Goal: Task Accomplishment & Management: Manage account settings

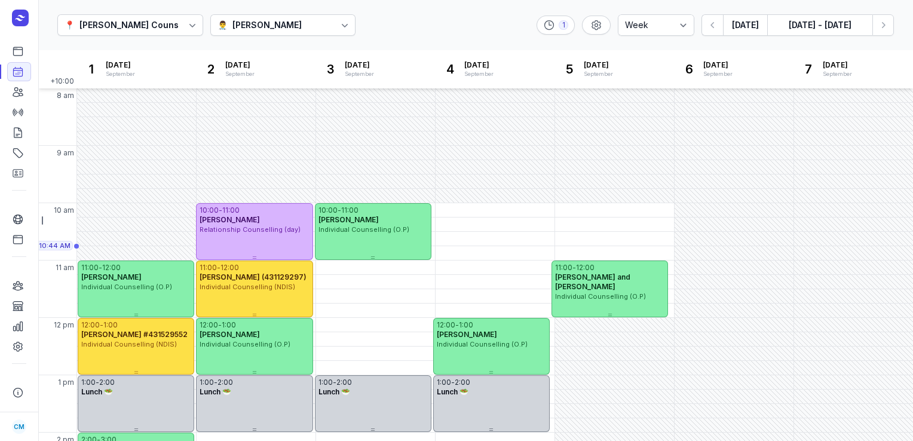
select select "week"
click at [739, 28] on button "[DATE]" at bounding box center [745, 25] width 44 height 22
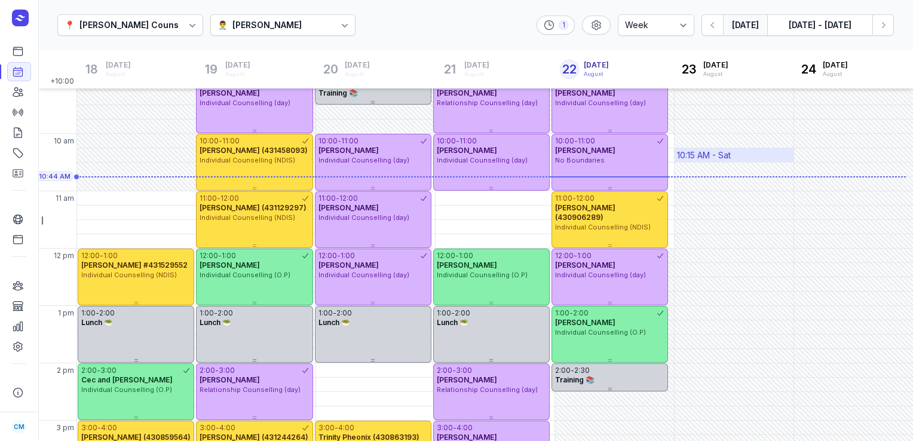
scroll to position [69, 0]
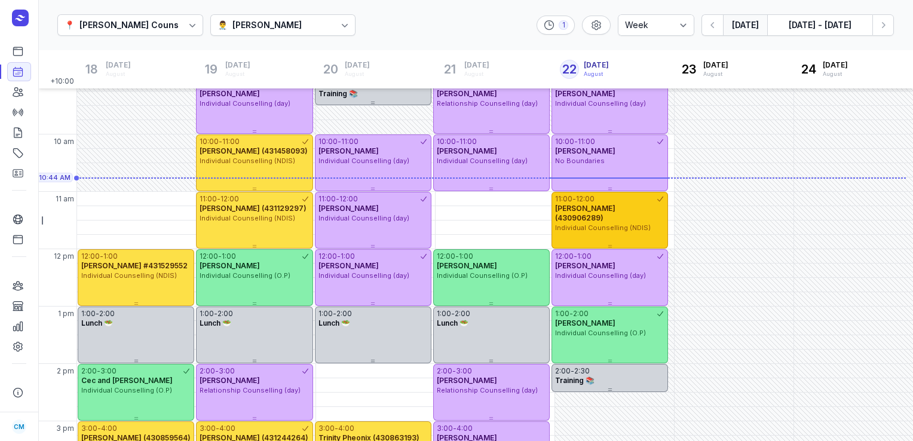
click at [640, 223] on div "Individual Counselling (NDIS)" at bounding box center [609, 228] width 109 height 10
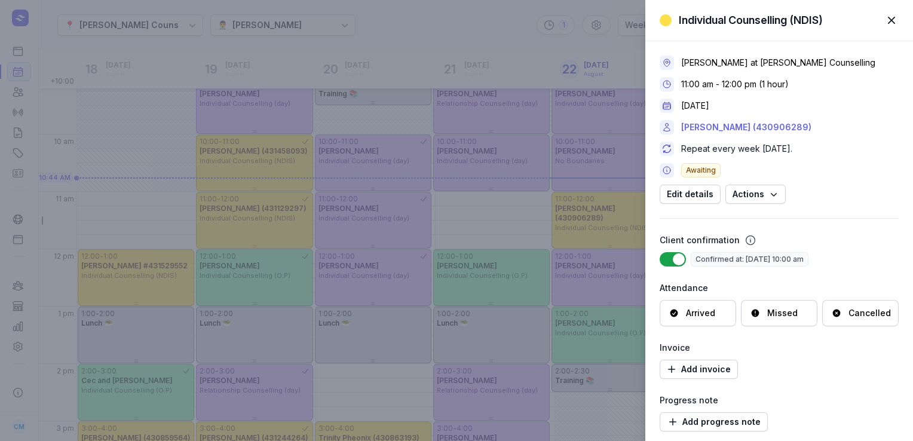
click at [781, 130] on link "[PERSON_NAME] (430906289)" at bounding box center [746, 127] width 130 height 14
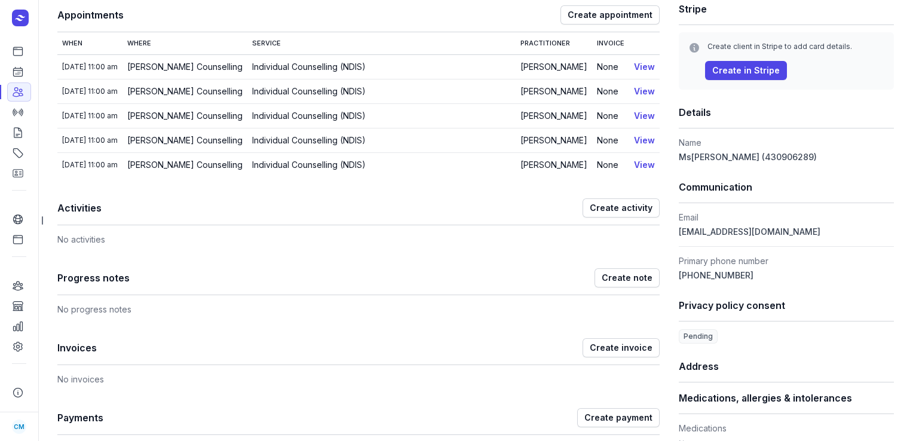
scroll to position [170, 0]
click at [19, 73] on icon at bounding box center [18, 72] width 12 height 12
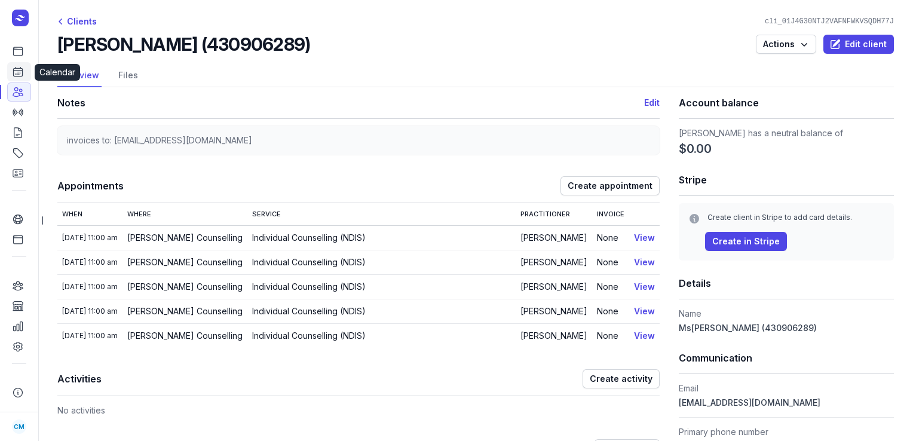
select select "week"
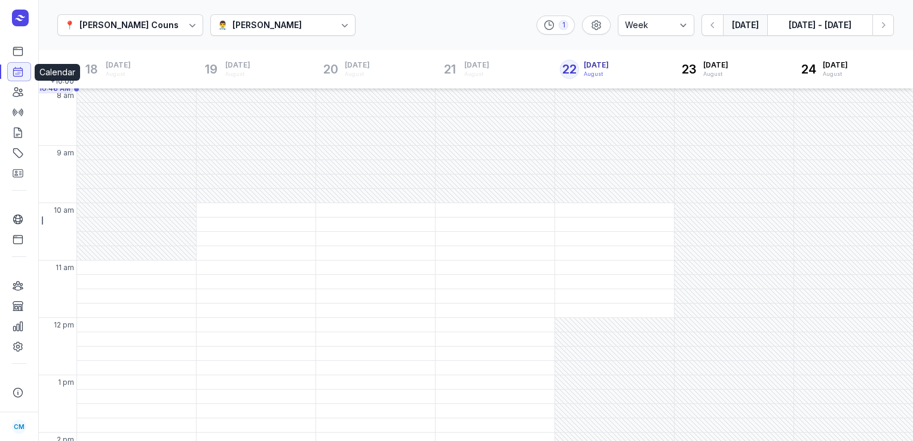
scroll to position [10, 0]
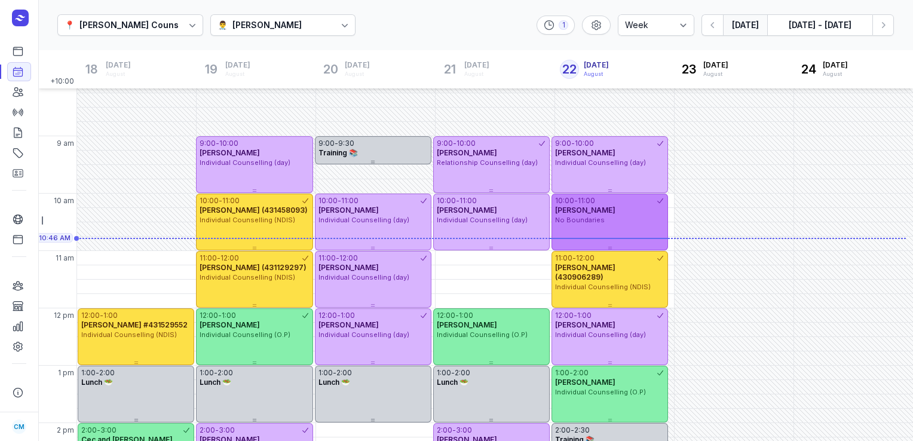
click at [555, 226] on div "10:00 - 11:00 [PERSON_NAME] No Boundaries" at bounding box center [609, 222] width 116 height 57
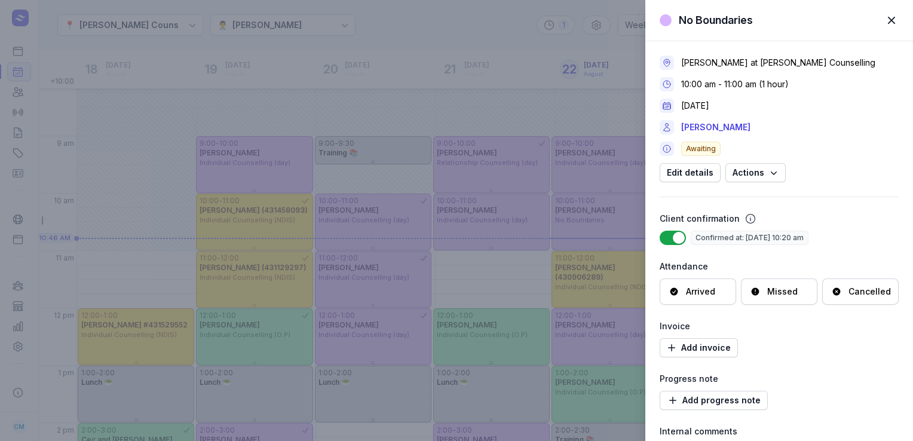
click at [855, 294] on div "Cancelled" at bounding box center [869, 291] width 42 height 12
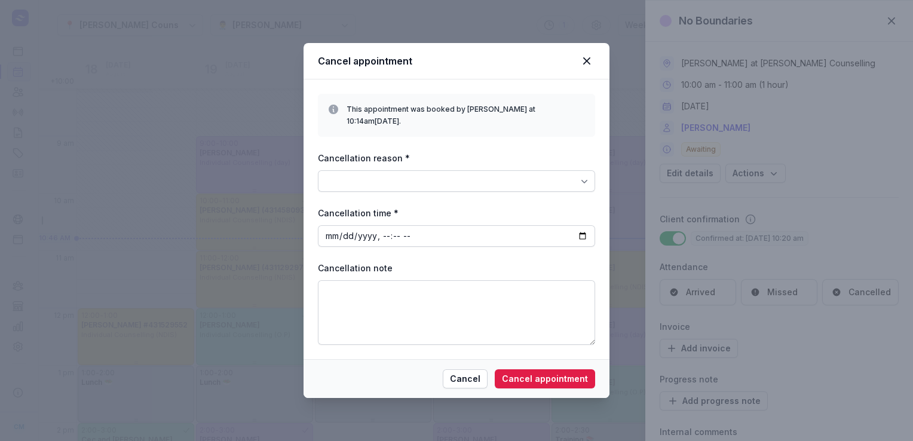
click at [554, 170] on div at bounding box center [456, 181] width 277 height 22
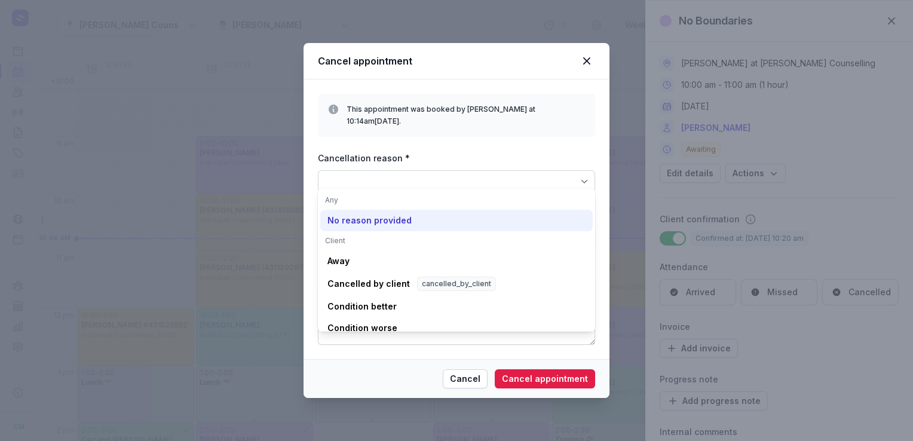
click at [383, 223] on div "No reason provided" at bounding box center [369, 220] width 84 height 12
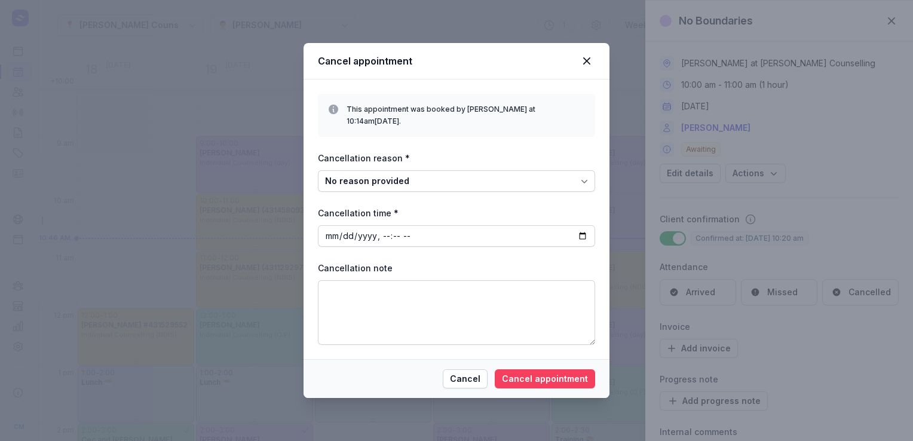
click at [557, 376] on span "Cancel appointment" at bounding box center [545, 378] width 86 height 14
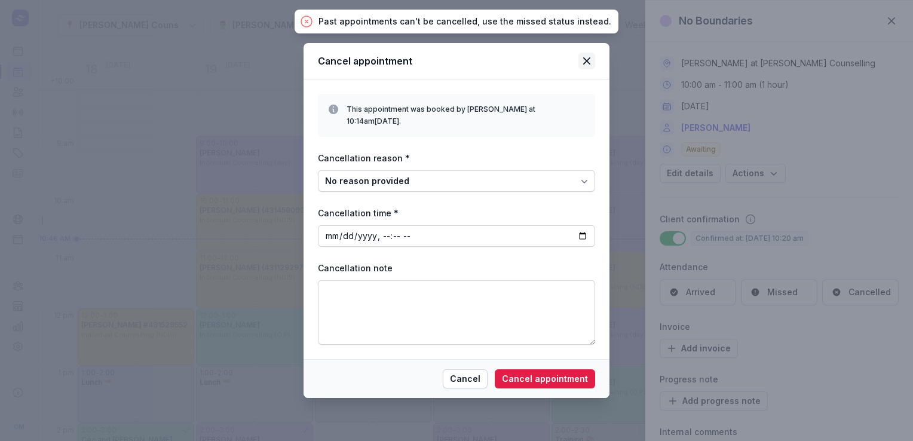
click at [585, 65] on icon at bounding box center [586, 60] width 7 height 7
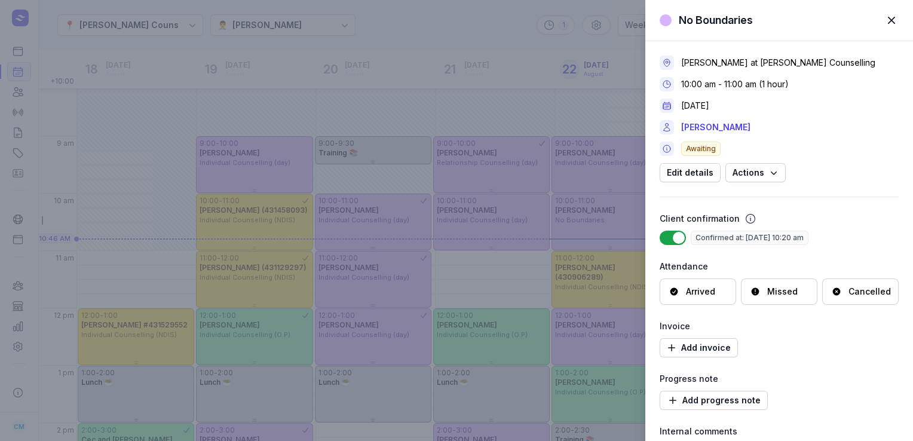
click at [899, 27] on span "button" at bounding box center [891, 20] width 26 height 26
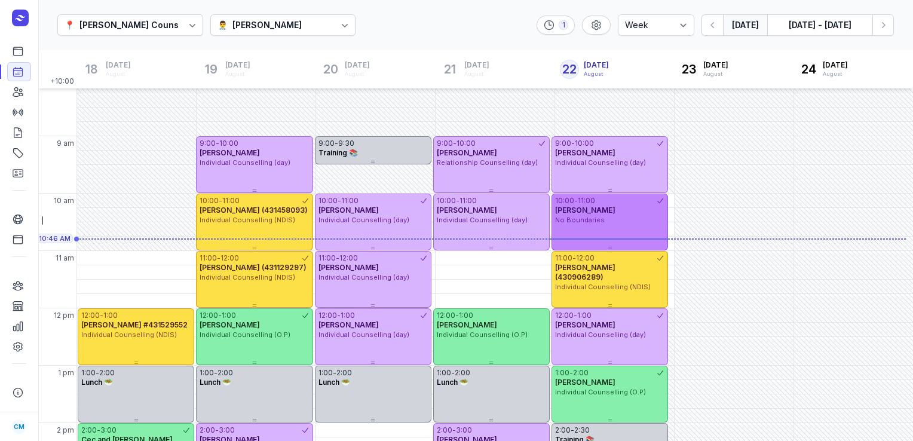
click at [616, 229] on div "10:00 - 11:00 [PERSON_NAME] No Boundaries" at bounding box center [609, 222] width 116 height 57
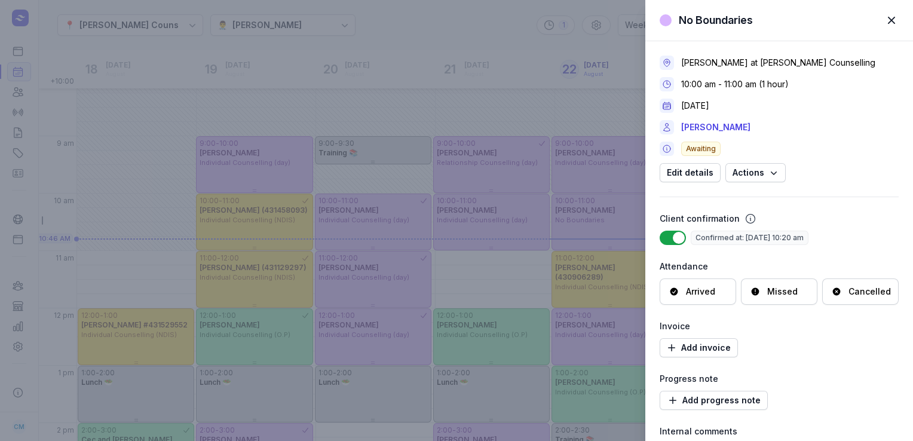
click at [872, 302] on div "Cancelled" at bounding box center [860, 291] width 76 height 26
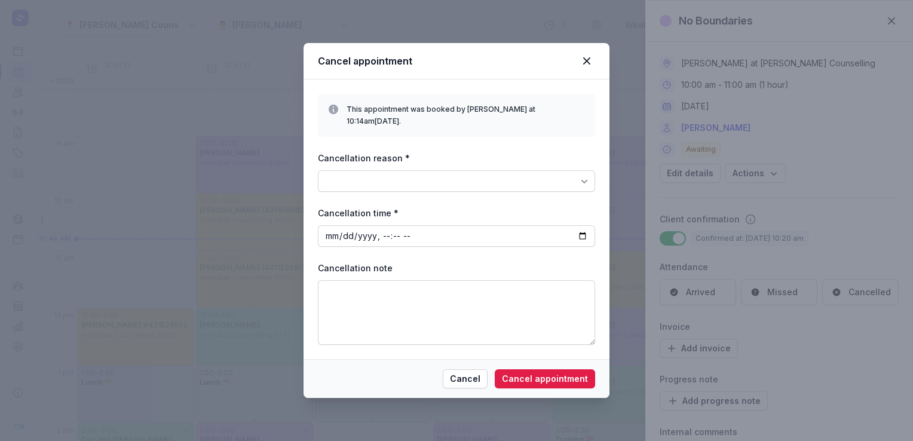
click at [509, 174] on div at bounding box center [456, 181] width 277 height 22
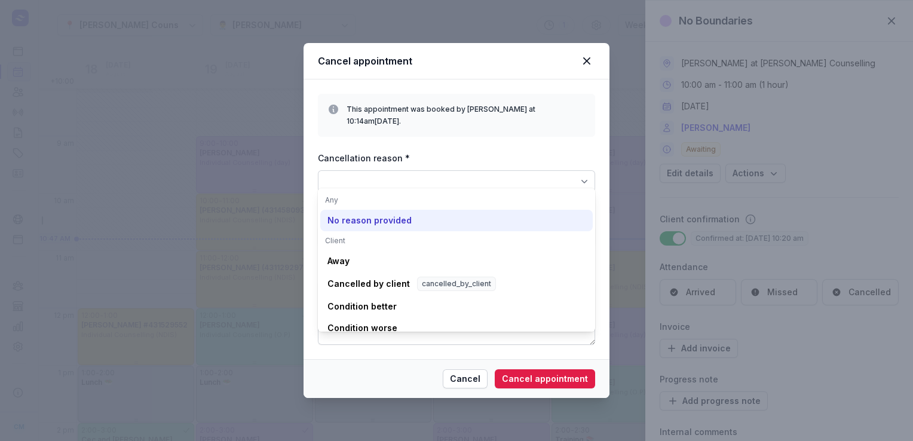
click at [359, 222] on div "No reason provided" at bounding box center [369, 220] width 84 height 12
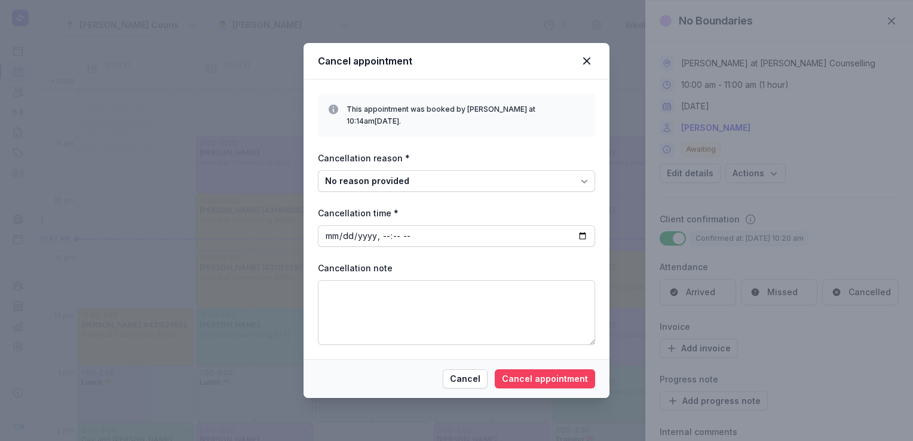
click at [548, 371] on span "Cancel appointment" at bounding box center [545, 378] width 86 height 14
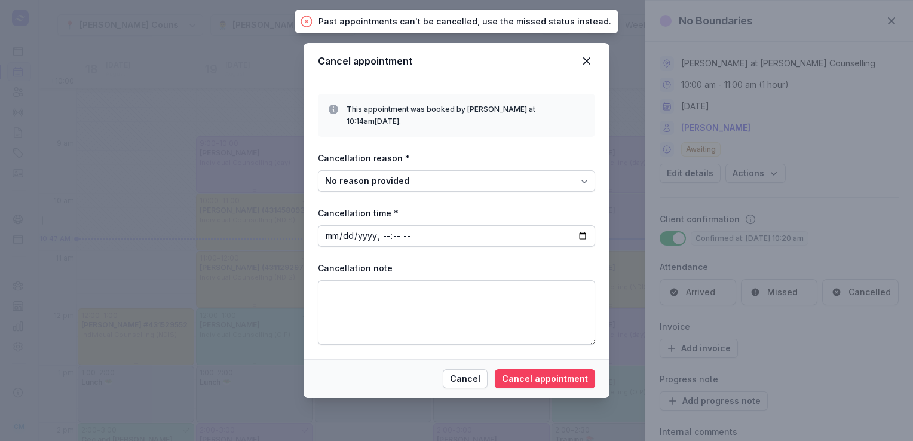
click at [548, 371] on span "Cancel appointment" at bounding box center [545, 378] width 86 height 14
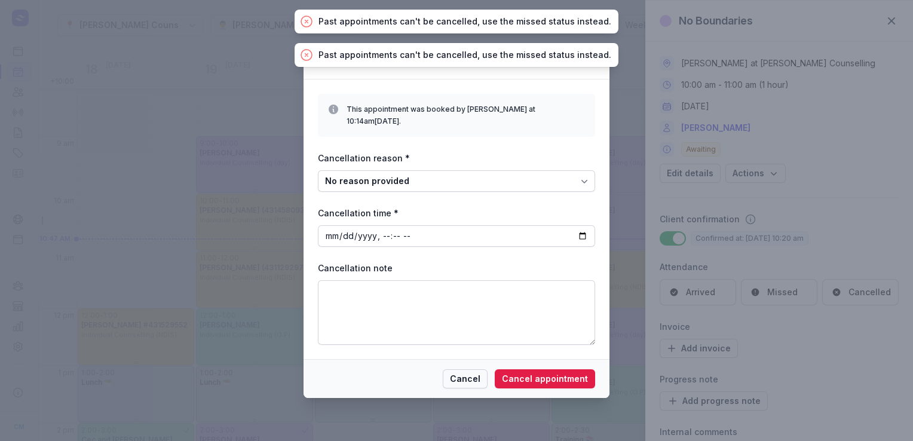
click at [470, 371] on span "Cancel" at bounding box center [465, 378] width 30 height 14
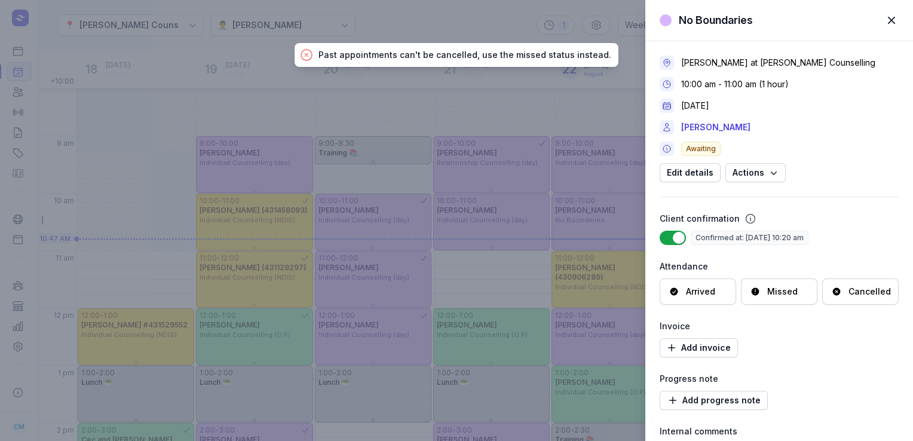
click at [896, 20] on span "button" at bounding box center [891, 20] width 26 height 26
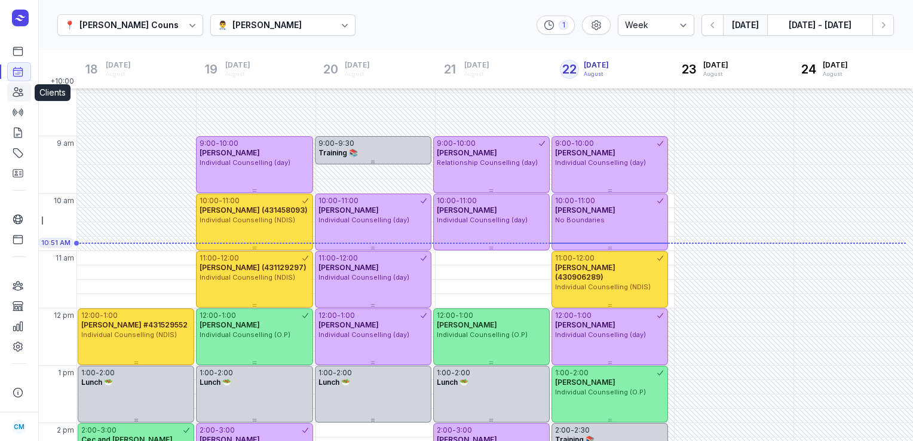
click at [16, 93] on icon at bounding box center [18, 92] width 10 height 9
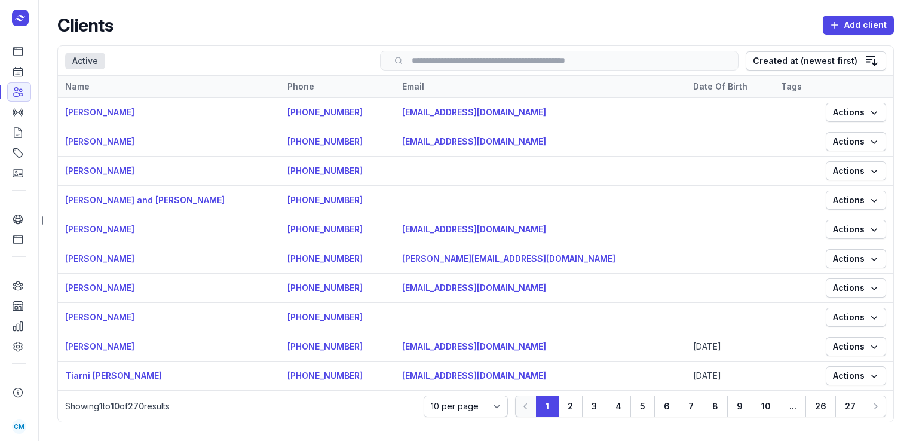
click at [597, 63] on input "search" at bounding box center [558, 60] width 333 height 9
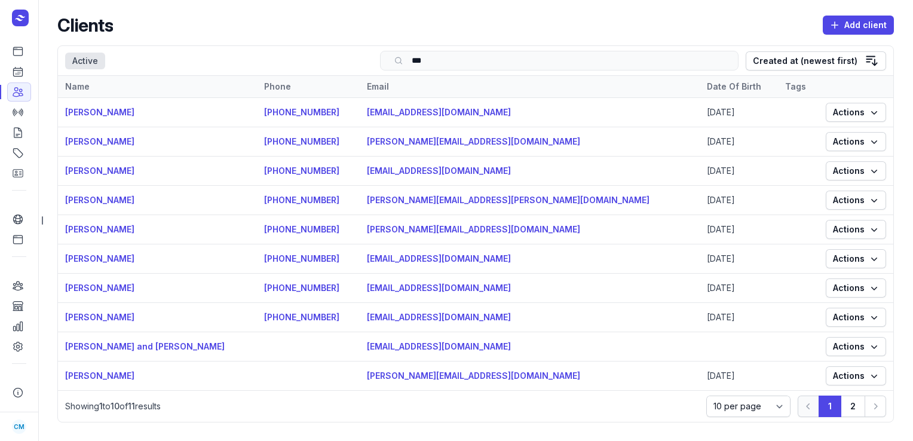
type input "****"
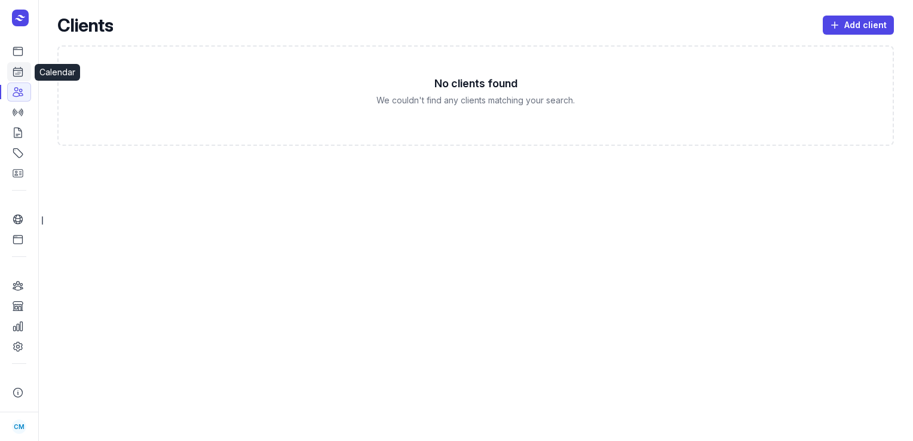
click at [14, 71] on icon at bounding box center [18, 71] width 9 height 9
select select "week"
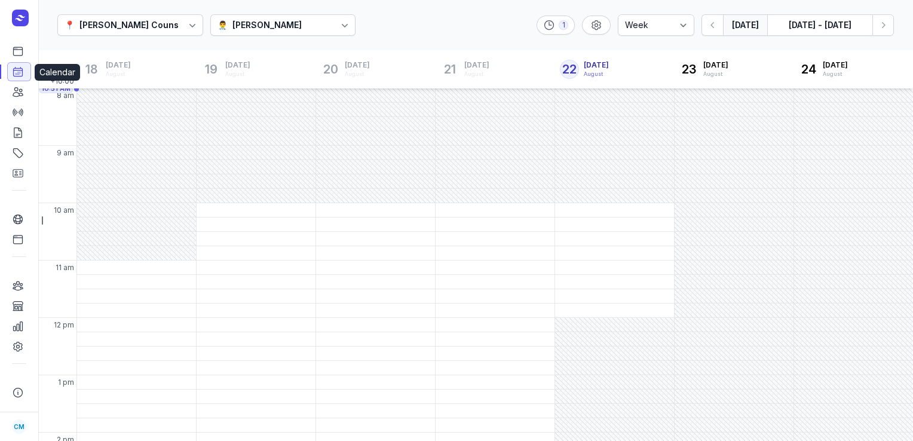
scroll to position [14, 0]
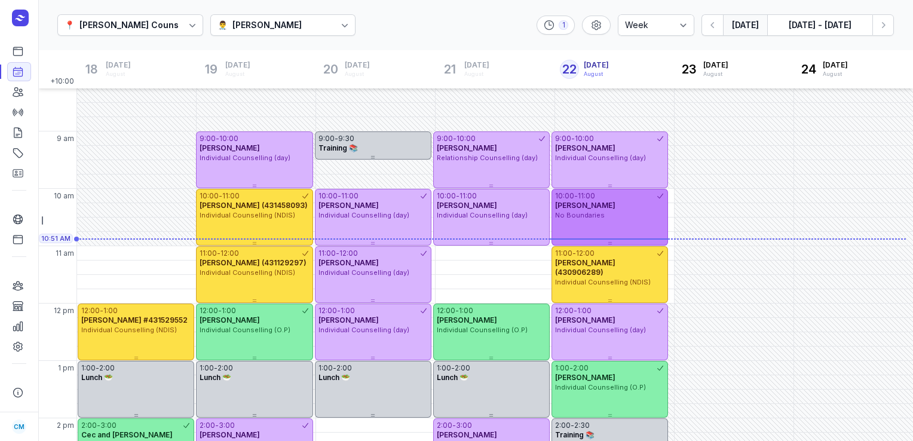
click at [584, 212] on span "No Boundaries" at bounding box center [580, 215] width 50 height 8
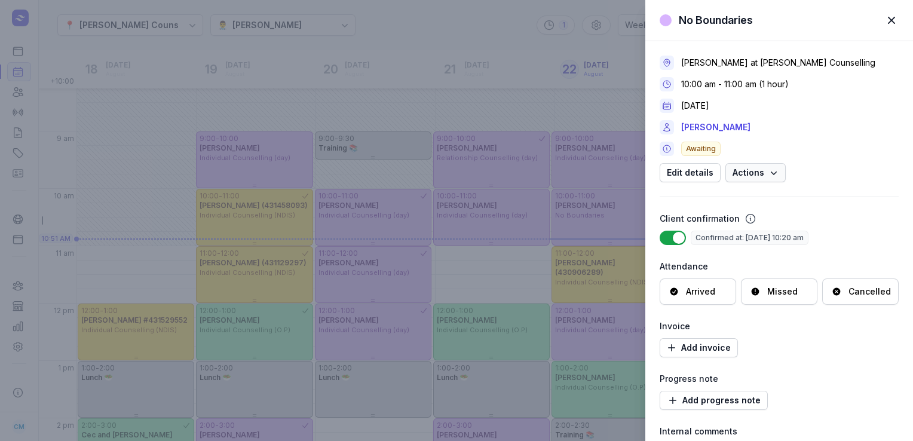
click at [770, 172] on icon "button" at bounding box center [773, 173] width 6 height 4
click at [784, 291] on div "Missed" at bounding box center [782, 291] width 30 height 12
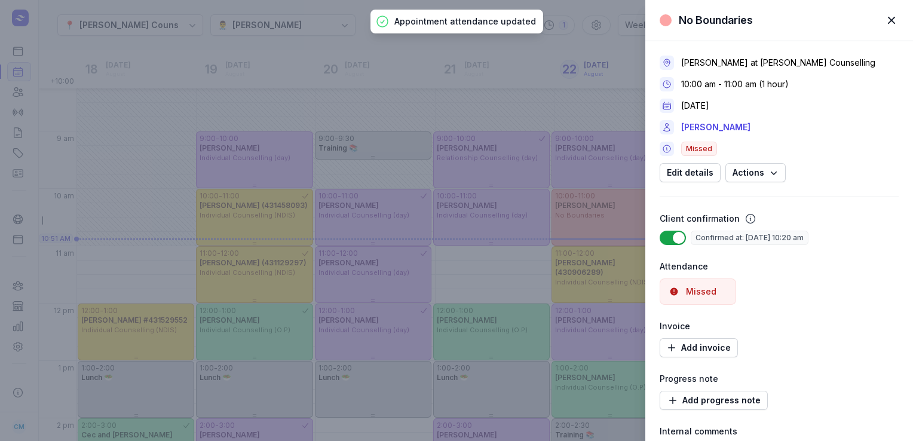
click at [889, 23] on span "button" at bounding box center [891, 20] width 26 height 26
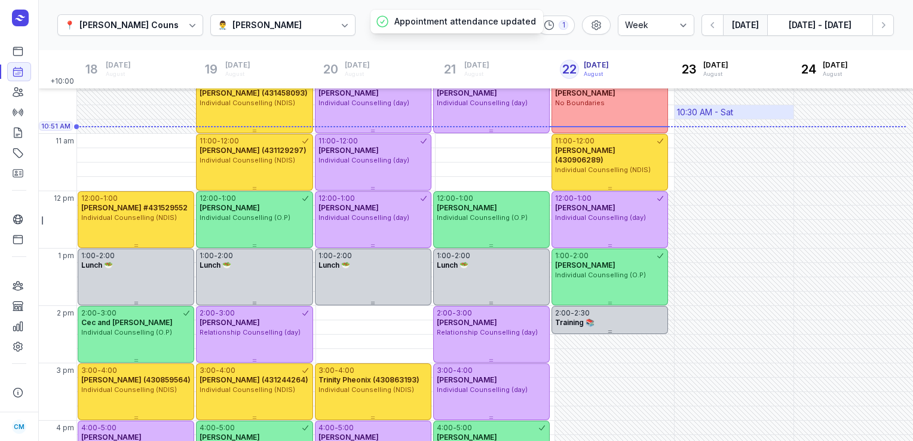
scroll to position [127, 0]
